Goal: Information Seeking & Learning: Compare options

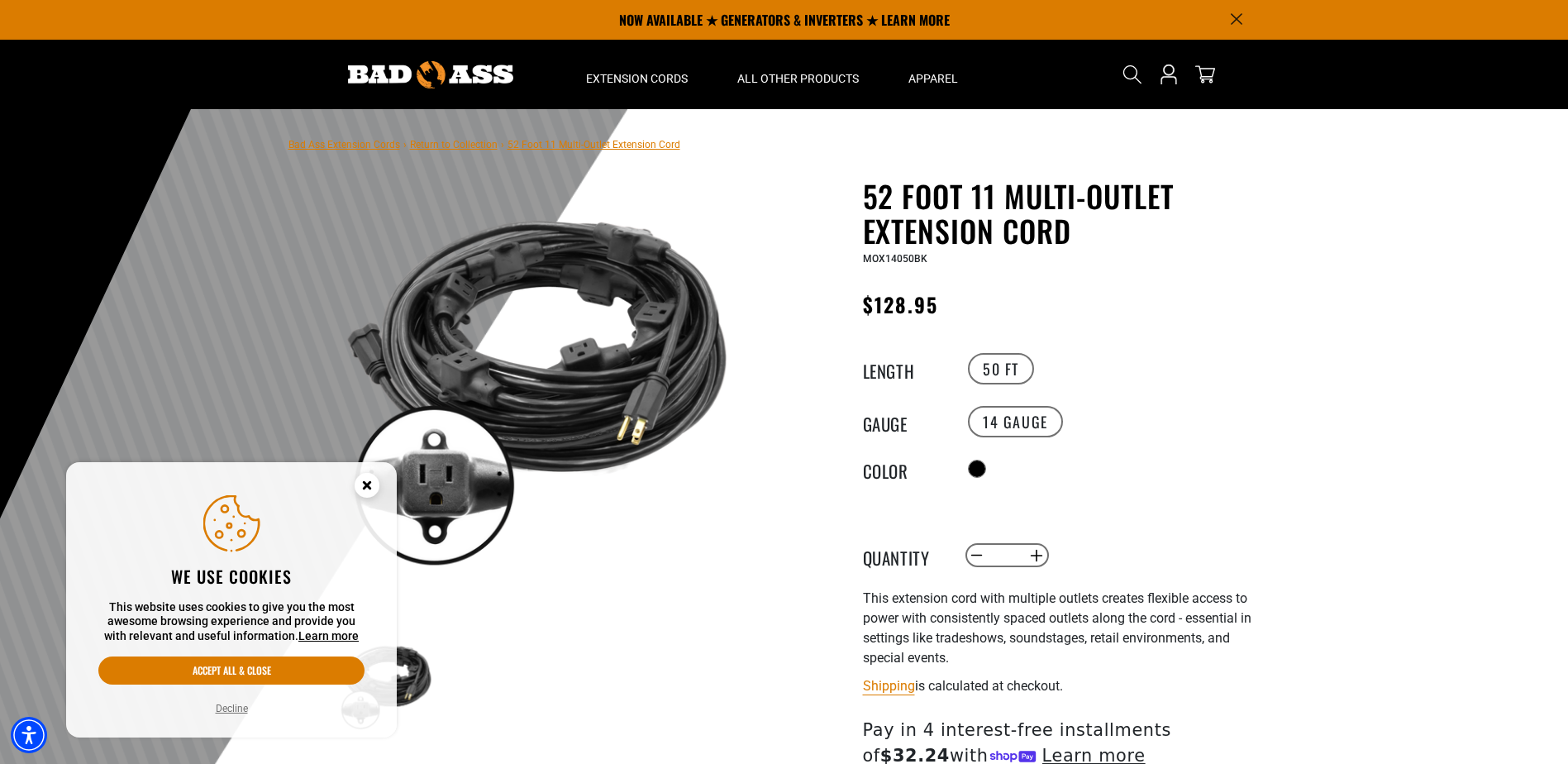
click at [364, 483] on icon "Close this option" at bounding box center [366, 485] width 5 height 5
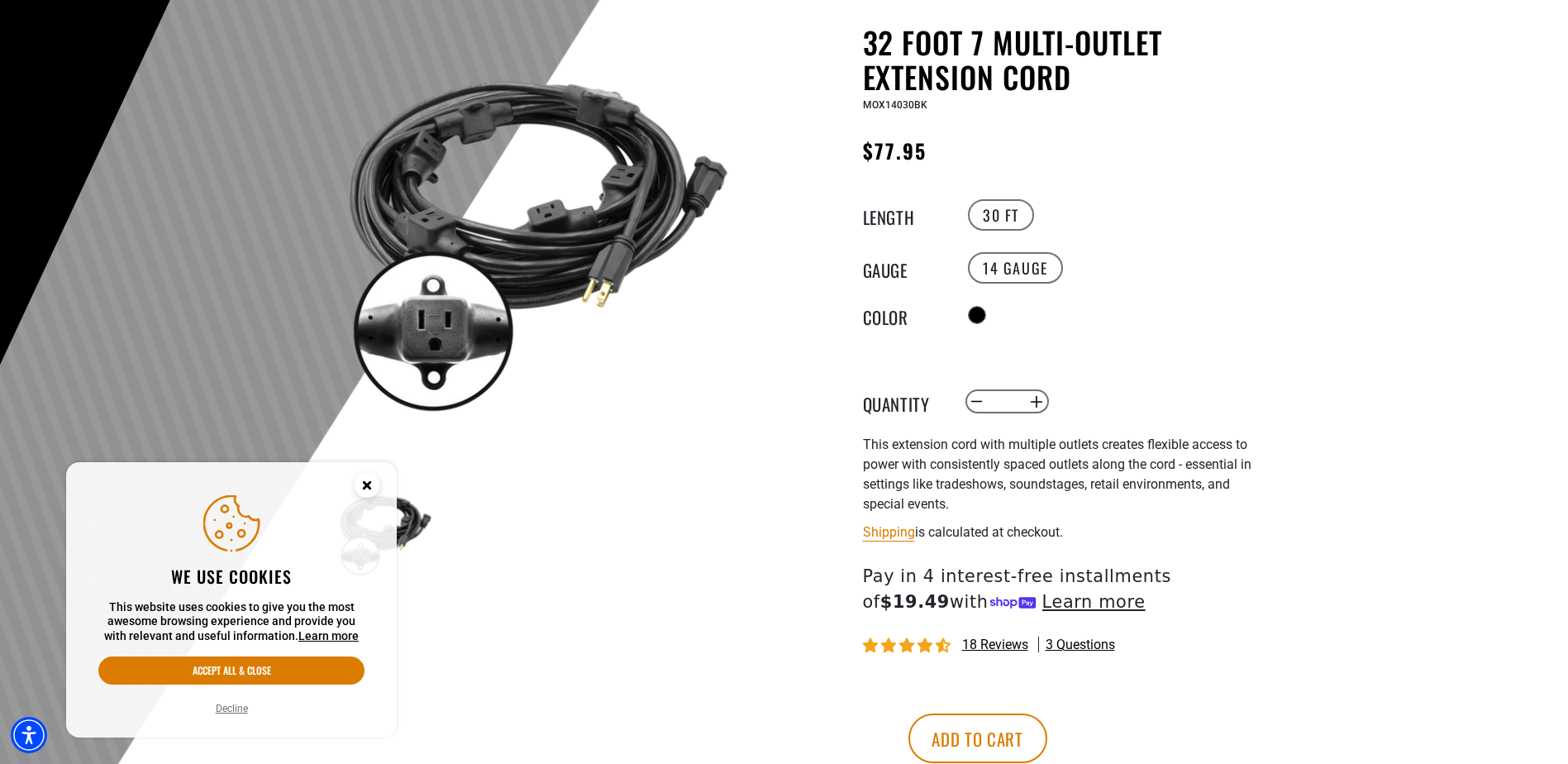
scroll to position [165, 0]
